Goal: Use online tool/utility: Utilize a website feature to perform a specific function

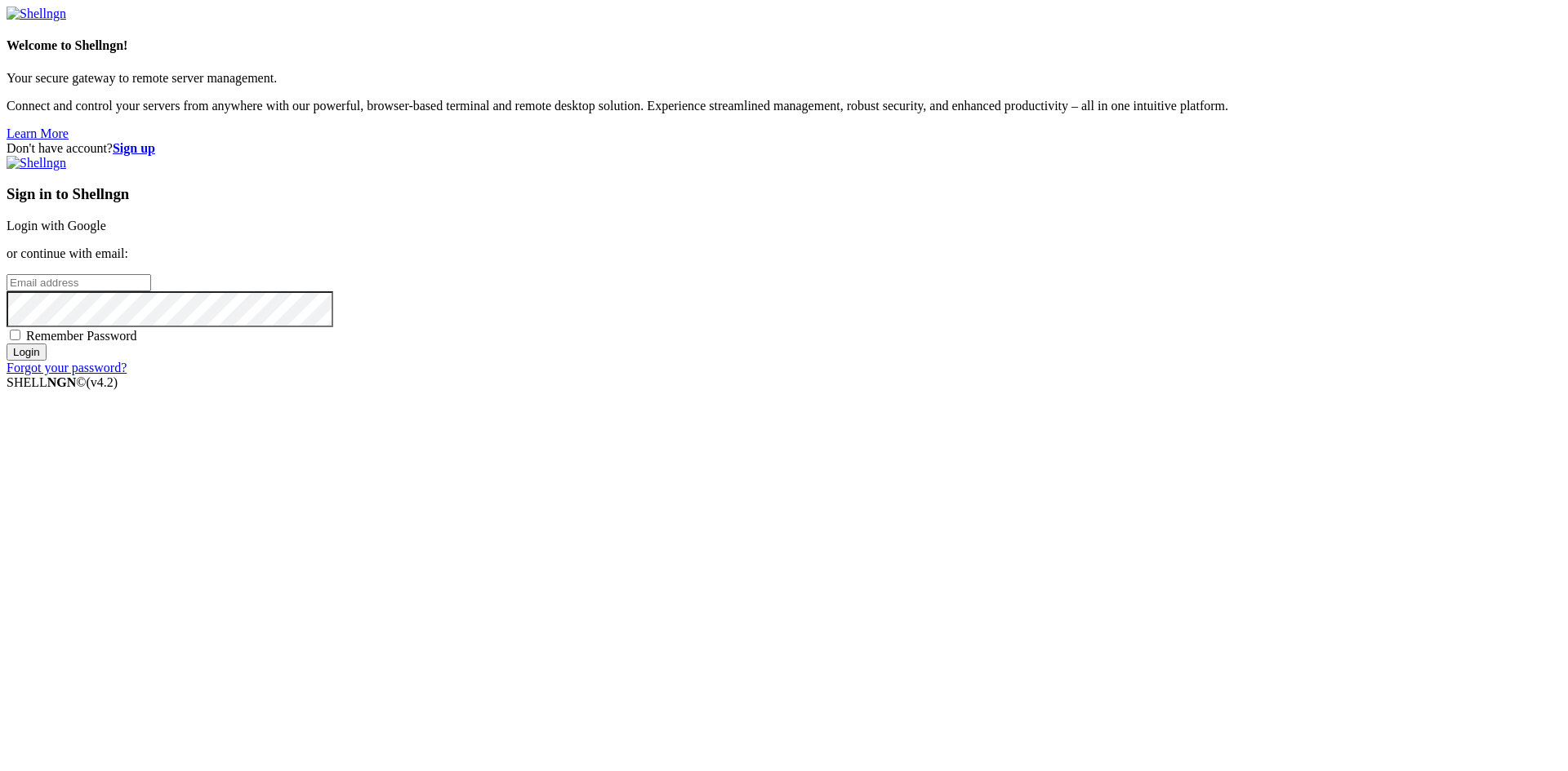
type input "[PERSON_NAME][EMAIL_ADDRESS][DOMAIN_NAME]"
click at [46, 361] on input "Login" at bounding box center [26, 352] width 40 height 17
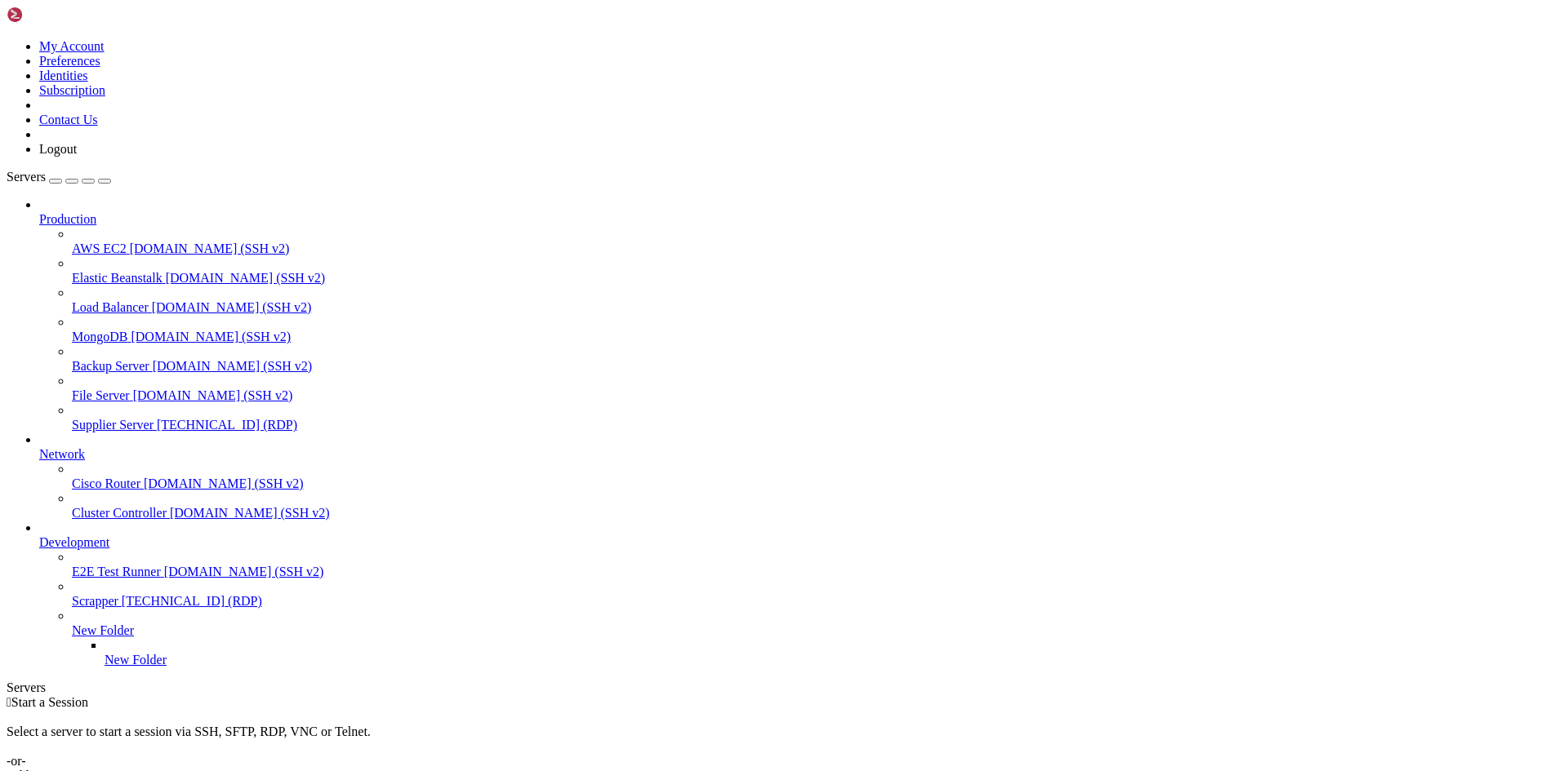
click at [130, 418] on span "Supplier Server" at bounding box center [112, 425] width 81 height 14
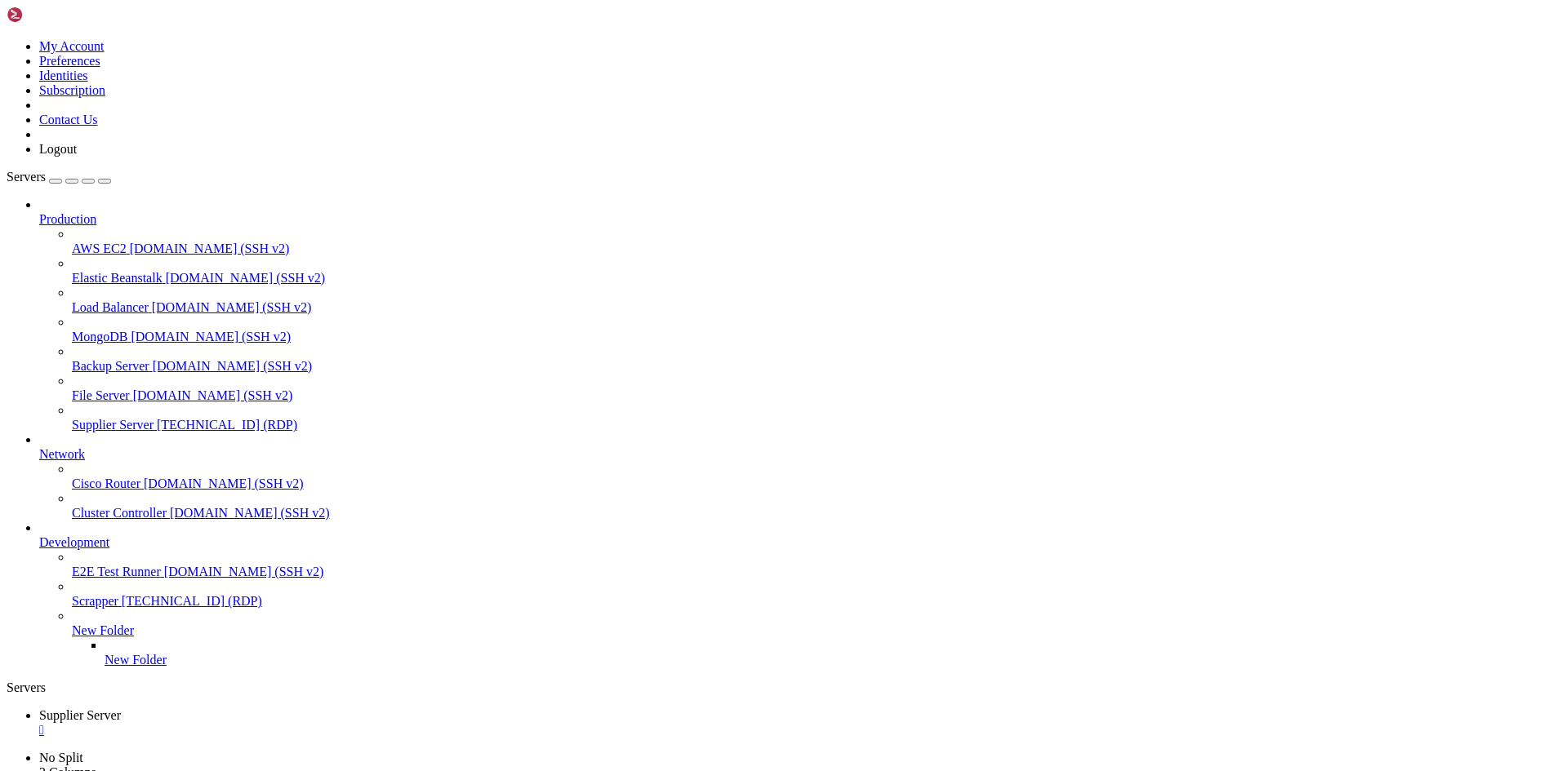
drag, startPoint x: 42, startPoint y: 1105, endPoint x: 78, endPoint y: 1112, distance: 36.7
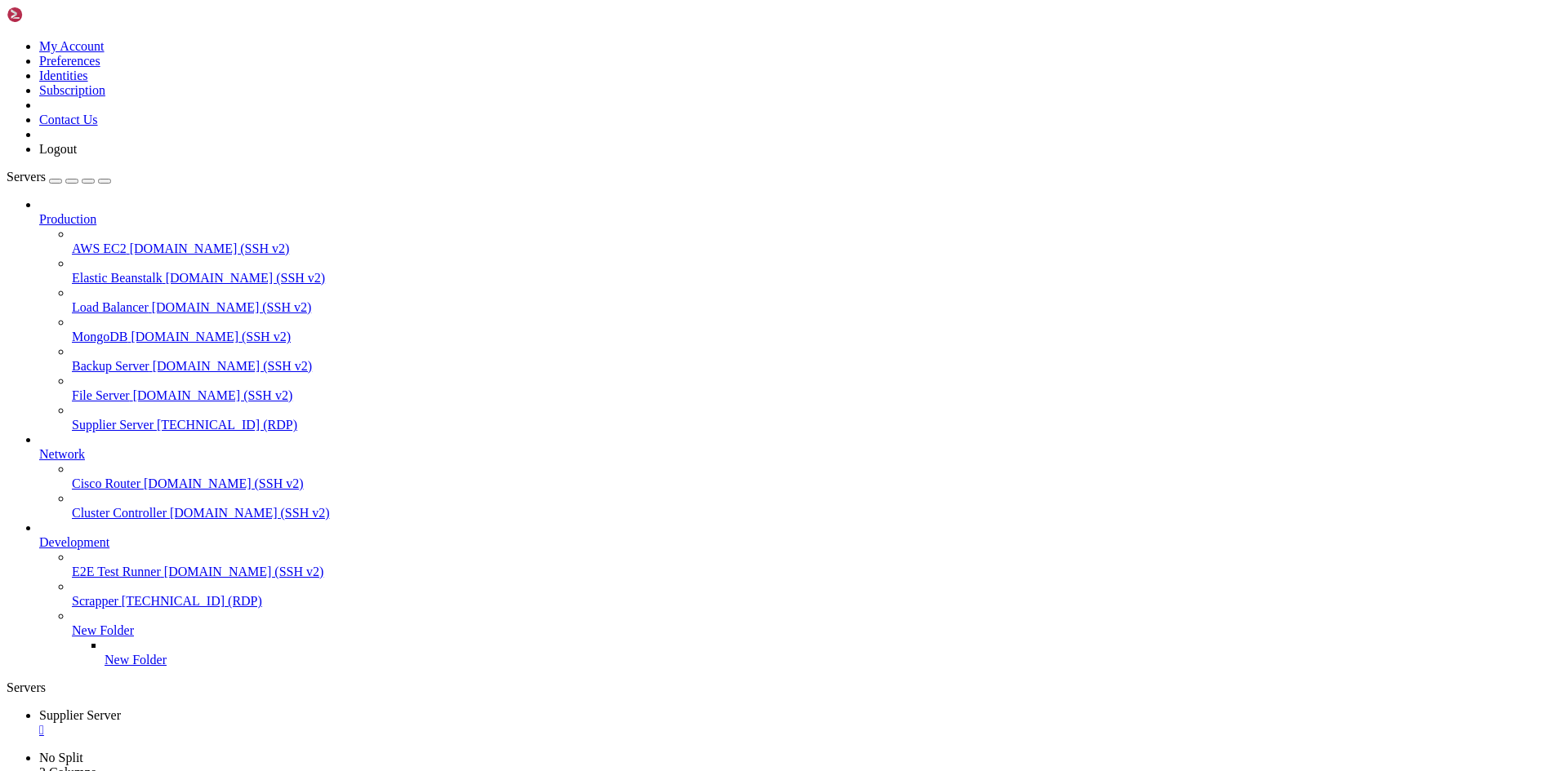
drag, startPoint x: 474, startPoint y: 1128, endPoint x: 383, endPoint y: 1128, distance: 91.0
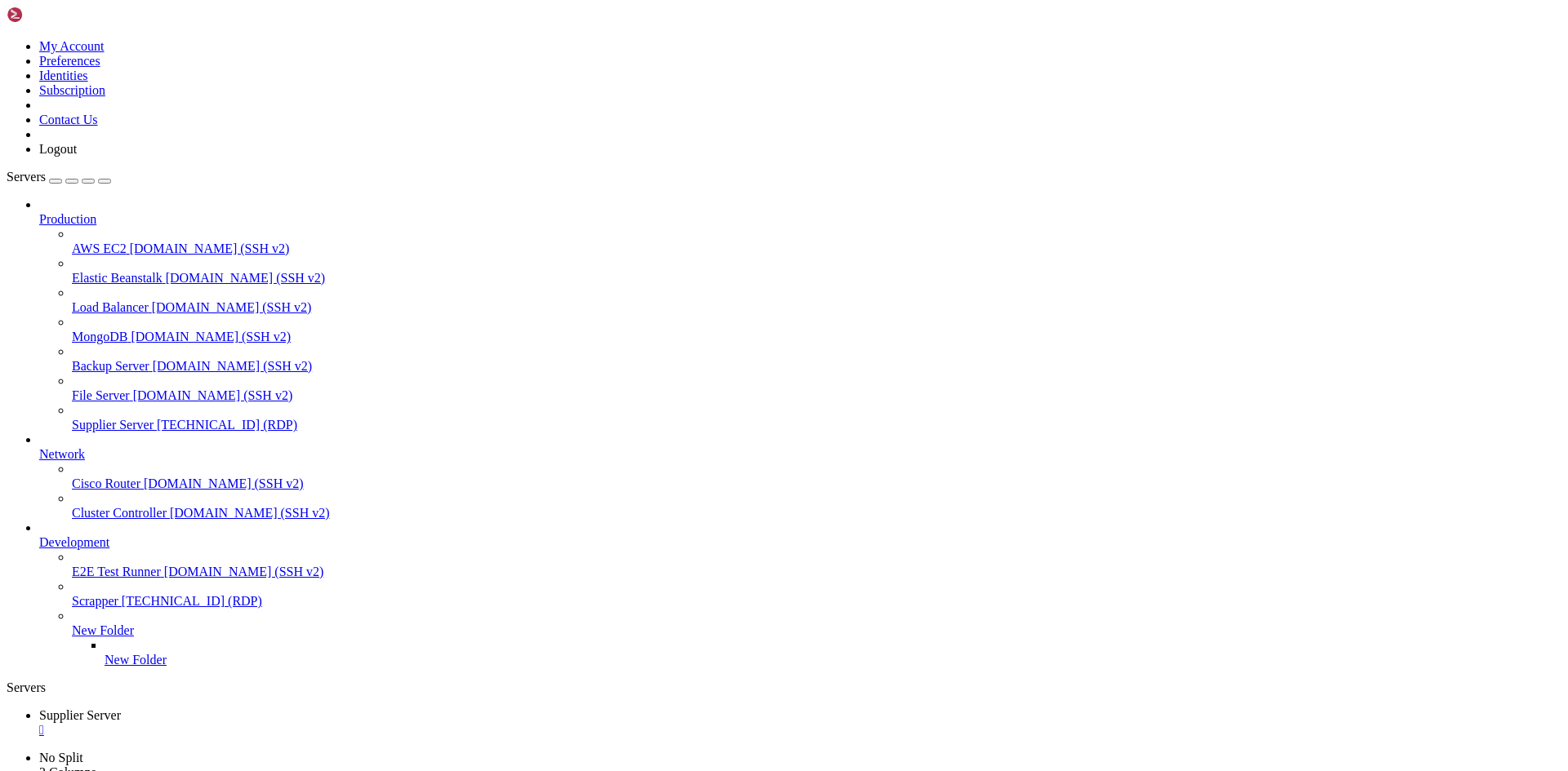
drag, startPoint x: 468, startPoint y: 1130, endPoint x: 384, endPoint y: 1128, distance: 84.0
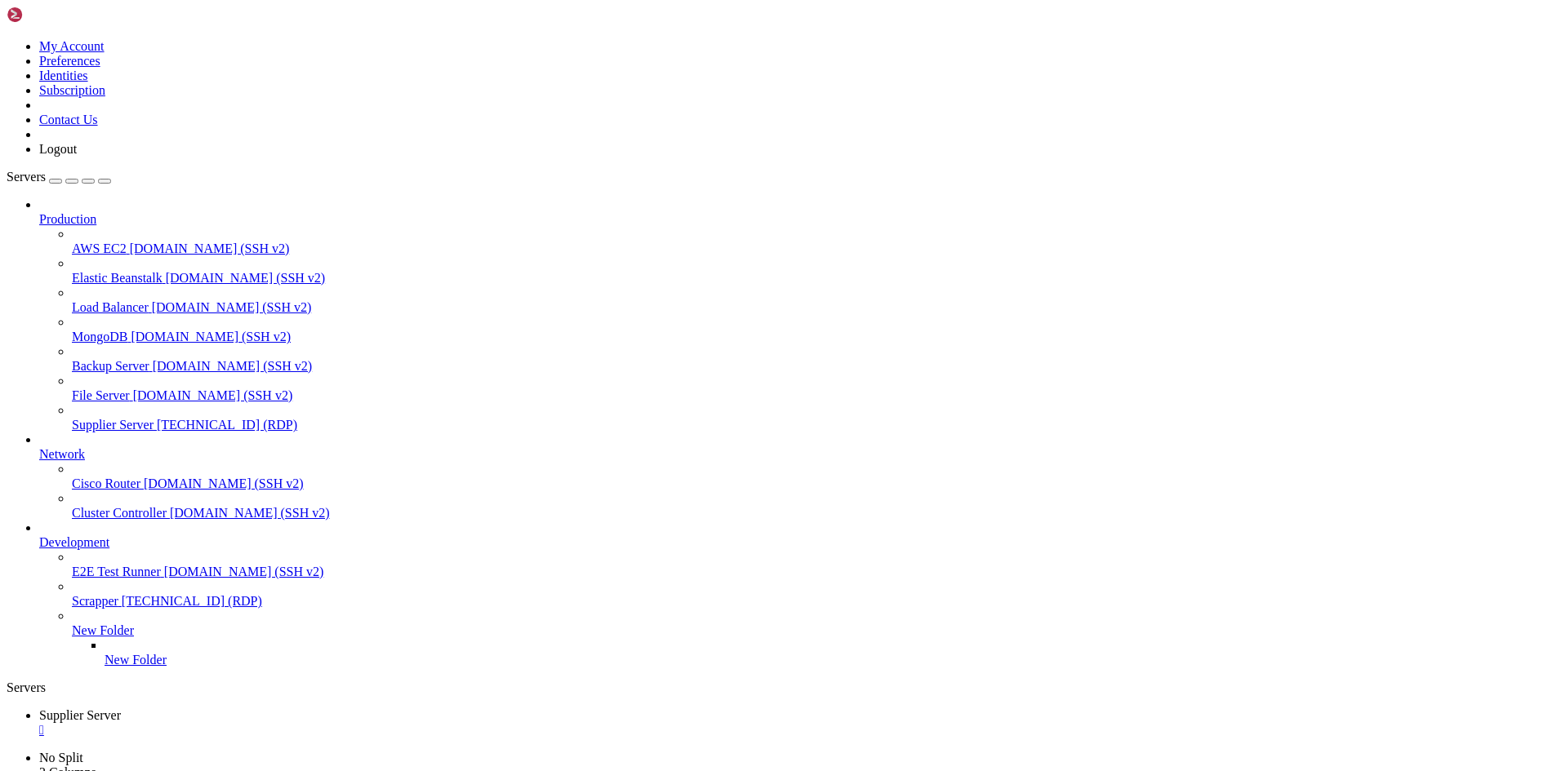
drag, startPoint x: 471, startPoint y: 1133, endPoint x: 384, endPoint y: 1128, distance: 87.1
